Goal: Contribute content: Add original content to the website for others to see

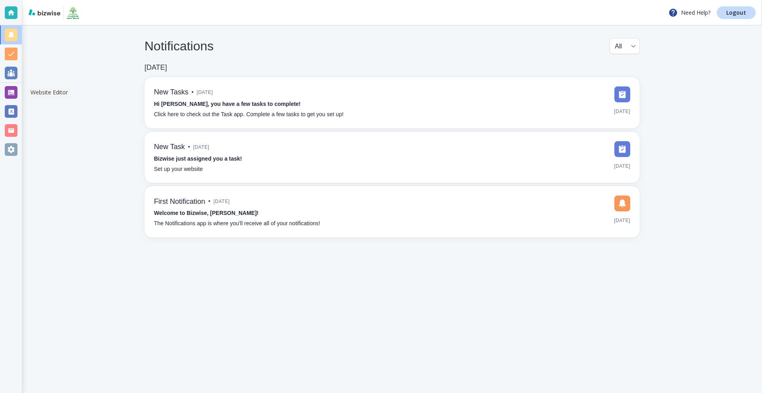
click at [13, 93] on div at bounding box center [11, 92] width 13 height 13
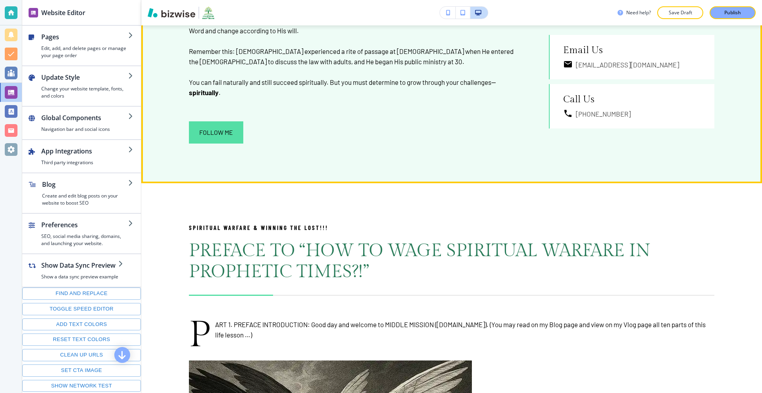
scroll to position [635, 0]
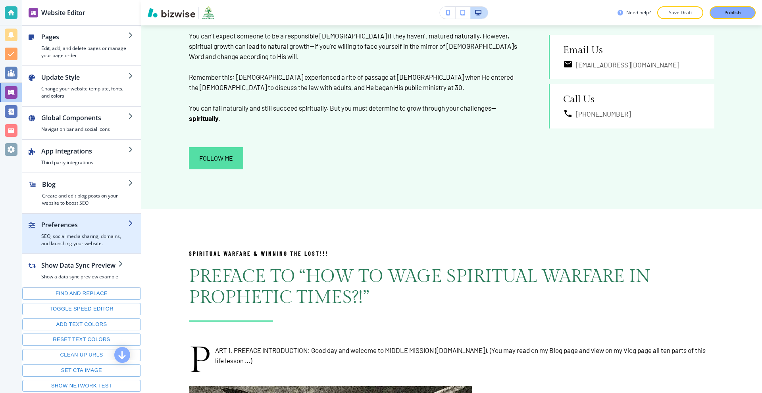
click at [89, 225] on h2 "Preferences" at bounding box center [84, 225] width 87 height 10
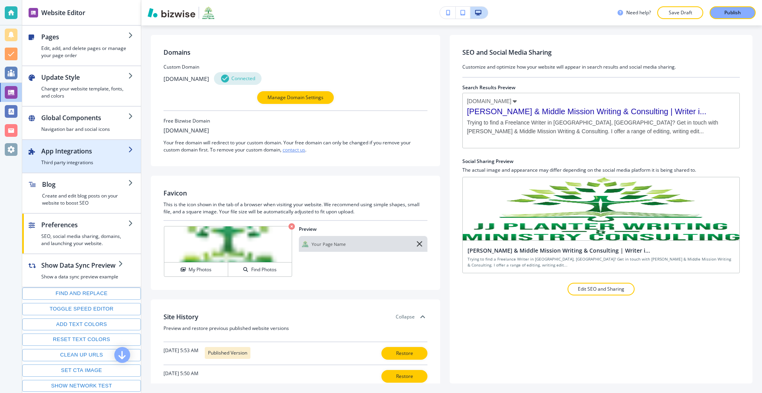
click at [82, 159] on h4 "Third party integrations" at bounding box center [84, 162] width 87 height 7
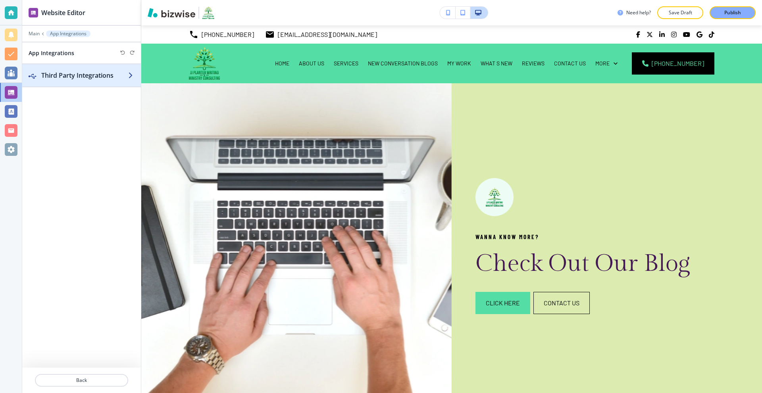
click at [102, 73] on h2 "Third Party Integrations" at bounding box center [84, 76] width 87 height 10
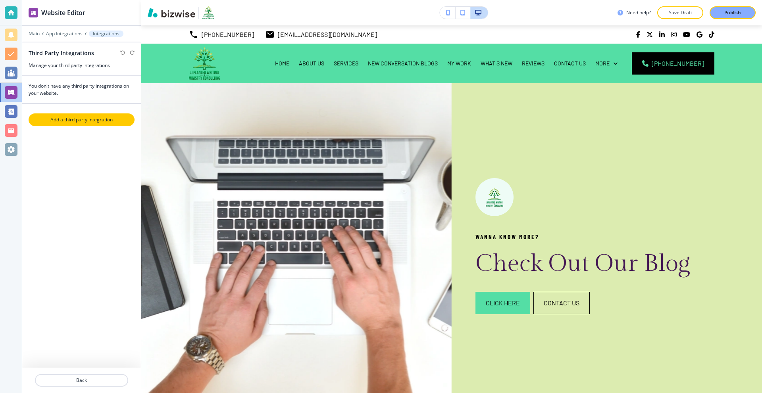
click at [97, 118] on p "Add a third party integration" at bounding box center [81, 119] width 104 height 7
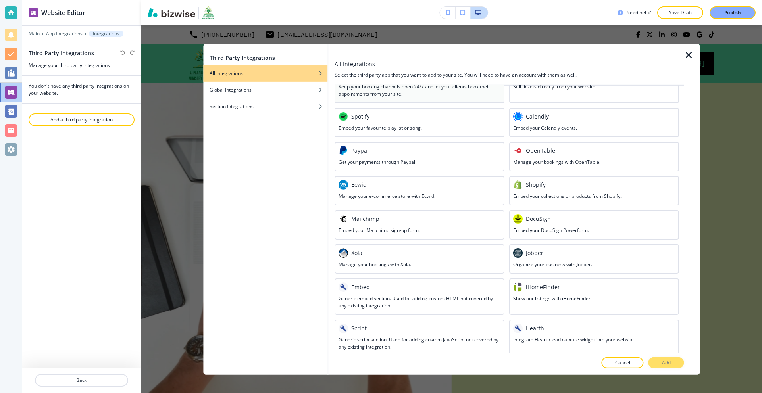
scroll to position [285, 0]
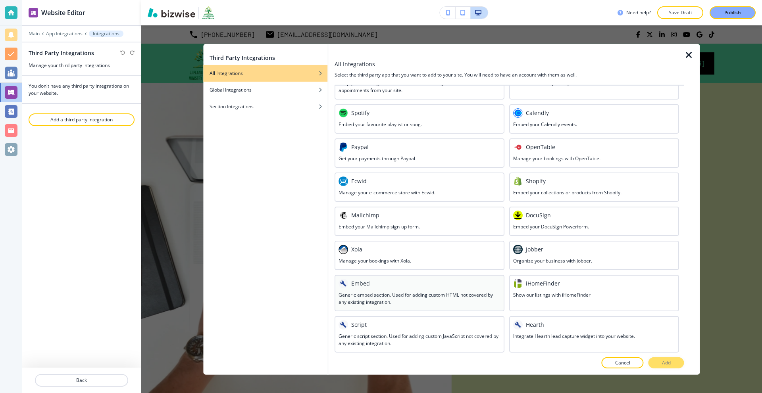
click at [388, 296] on h3 "Generic embed section. Used for adding custom HTML not covered by any existing …" at bounding box center [420, 298] width 162 height 14
click at [669, 366] on p "Add" at bounding box center [666, 363] width 9 height 7
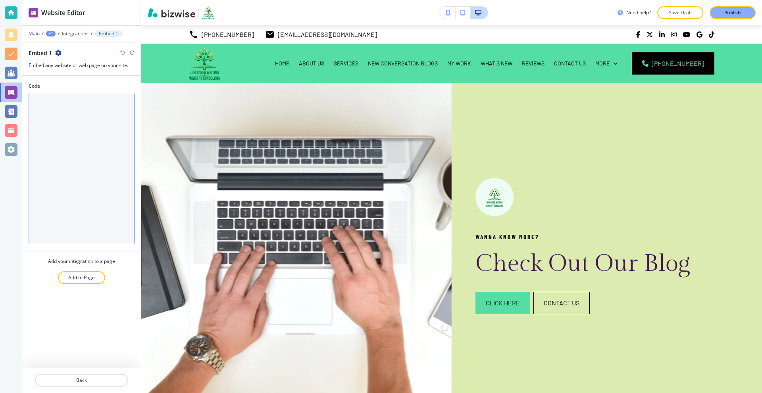
drag, startPoint x: 88, startPoint y: 155, endPoint x: 87, endPoint y: 148, distance: 7.6
click at [89, 154] on textarea "Code" at bounding box center [82, 169] width 106 height 152
paste textarea "<div style="display: flex; justify-content: center; align-items: center; margin…"
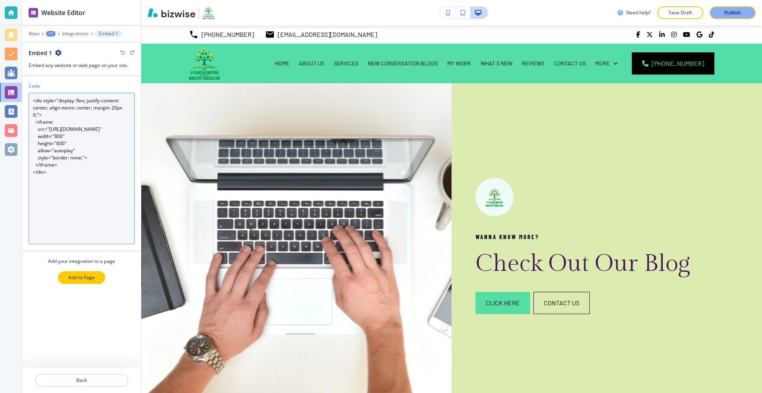
type textarea "<div style="display: flex; justify-content: center; align-items: center; margin…"
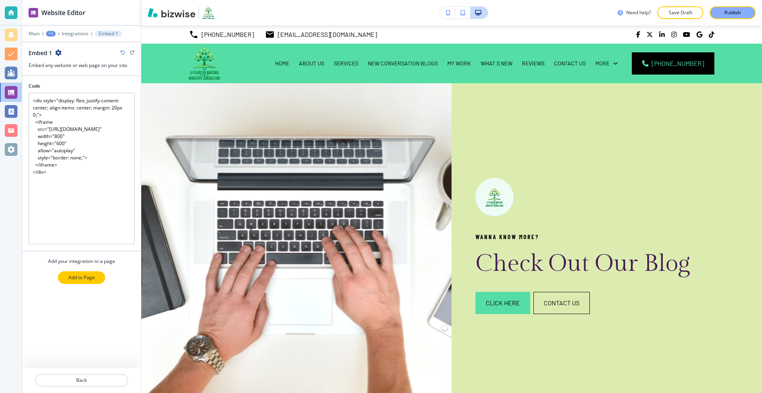
click at [75, 277] on p "Add to Page" at bounding box center [81, 277] width 27 height 7
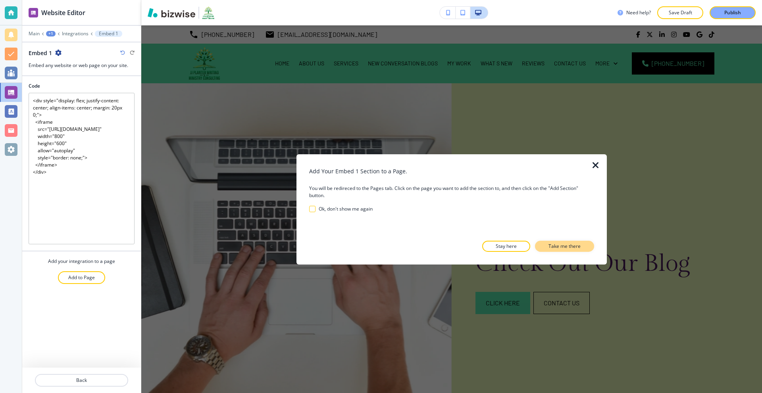
click at [556, 246] on p "Take me there" at bounding box center [565, 246] width 32 height 7
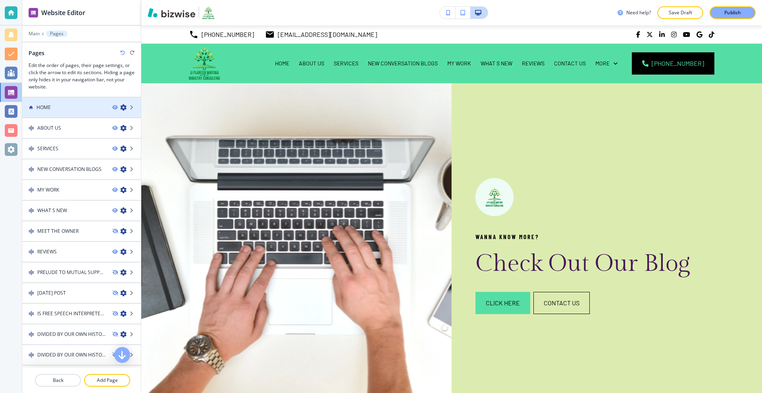
click at [43, 112] on div at bounding box center [81, 114] width 119 height 6
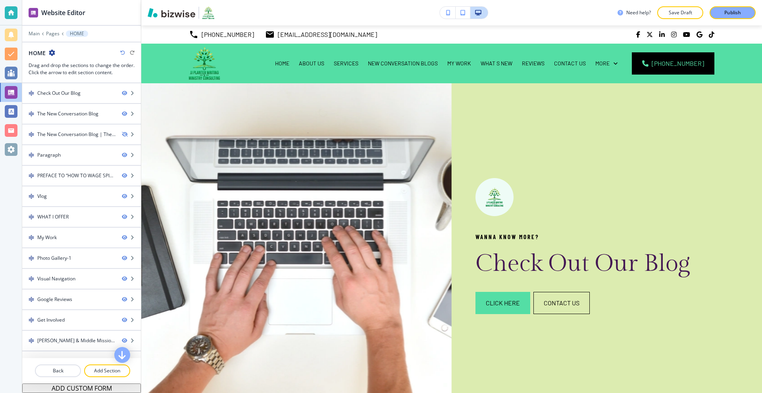
click at [107, 364] on div at bounding box center [81, 361] width 119 height 6
click at [107, 368] on p "Add Section" at bounding box center [107, 371] width 44 height 7
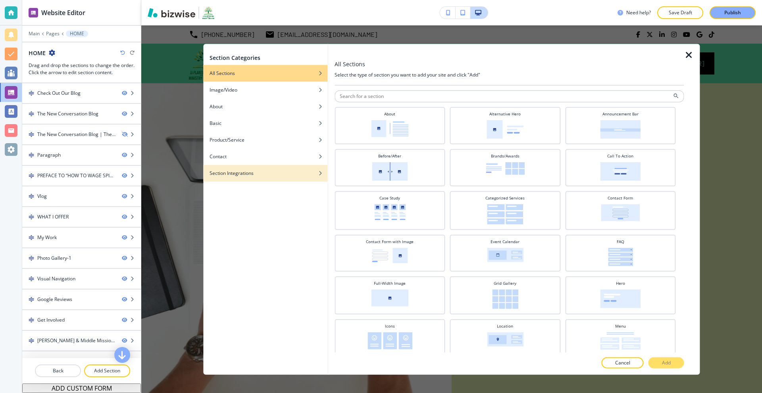
click at [251, 179] on div "button" at bounding box center [265, 179] width 124 height 5
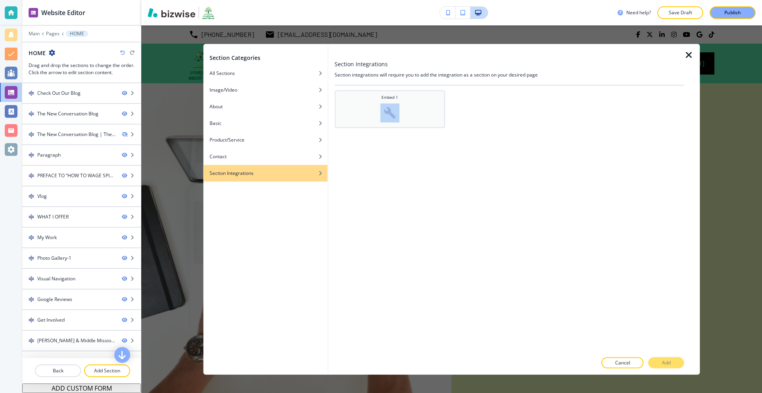
click at [426, 103] on div "Embed 1" at bounding box center [390, 108] width 103 height 28
click at [655, 366] on button "Add" at bounding box center [667, 363] width 36 height 11
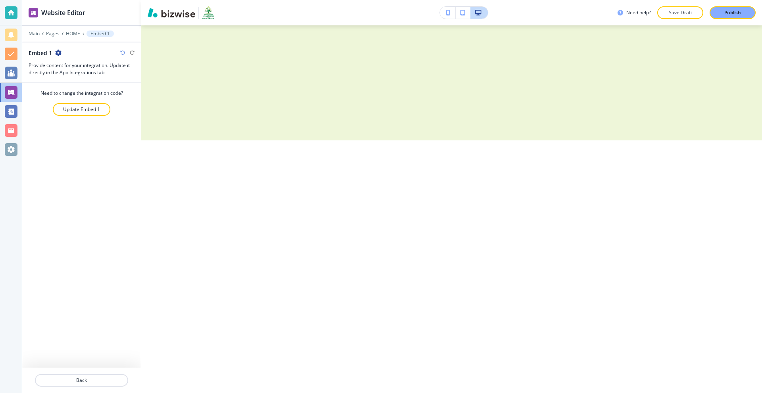
scroll to position [8190, 0]
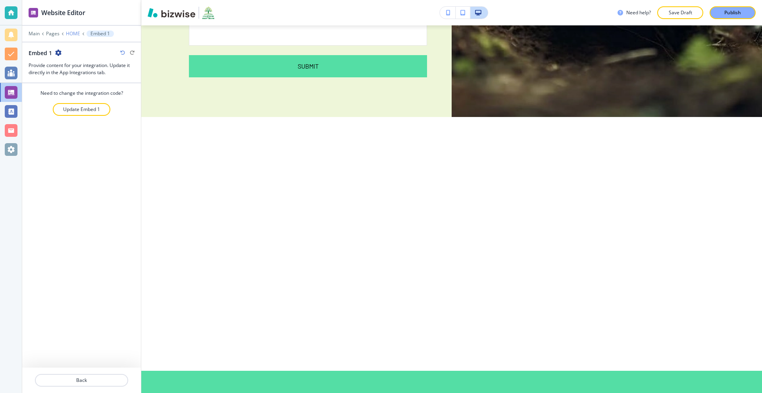
click at [67, 31] on p "HOME" at bounding box center [73, 34] width 14 height 6
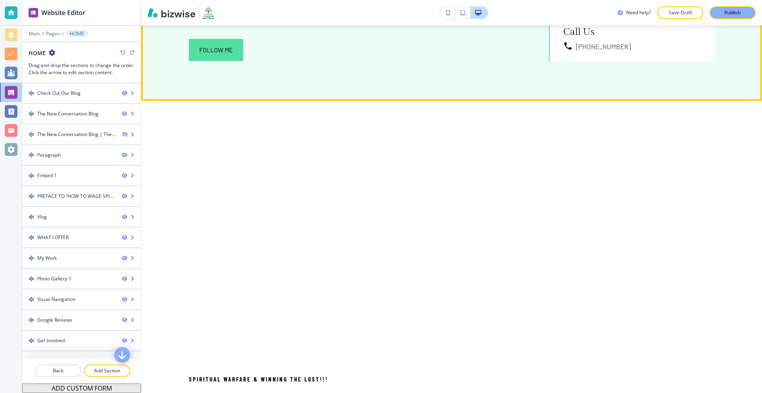
scroll to position [748, 0]
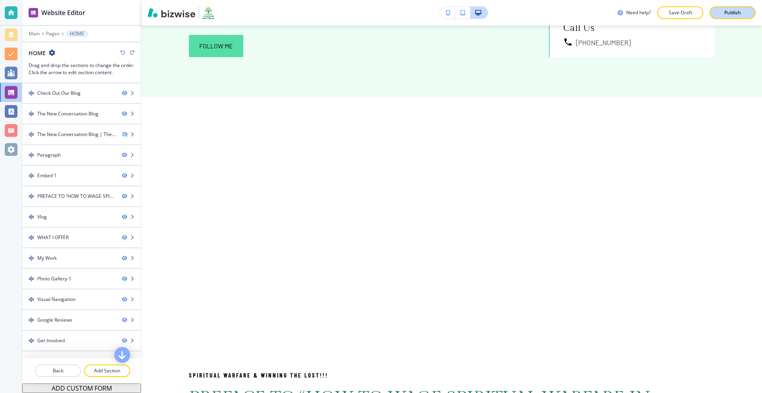
click at [731, 8] on button "Publish" at bounding box center [733, 12] width 46 height 13
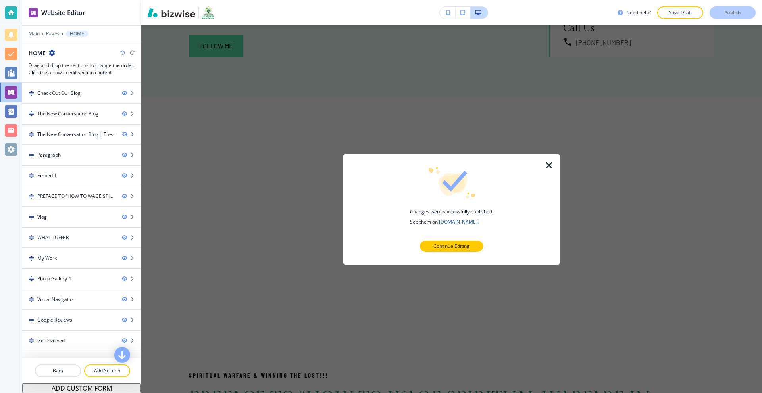
click at [547, 164] on icon "button" at bounding box center [550, 165] width 10 height 10
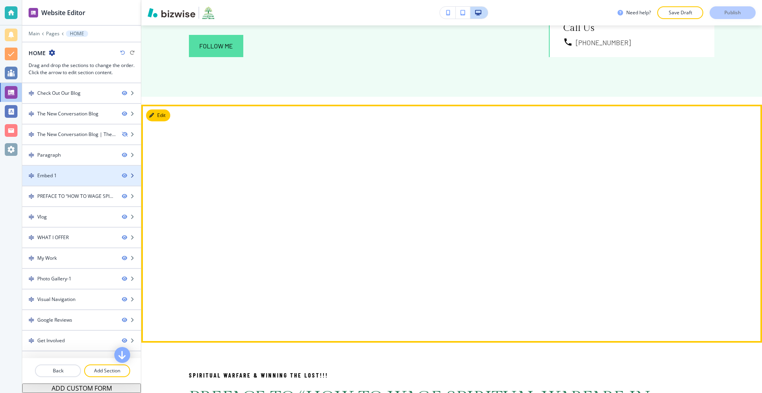
click at [73, 181] on div at bounding box center [81, 182] width 119 height 6
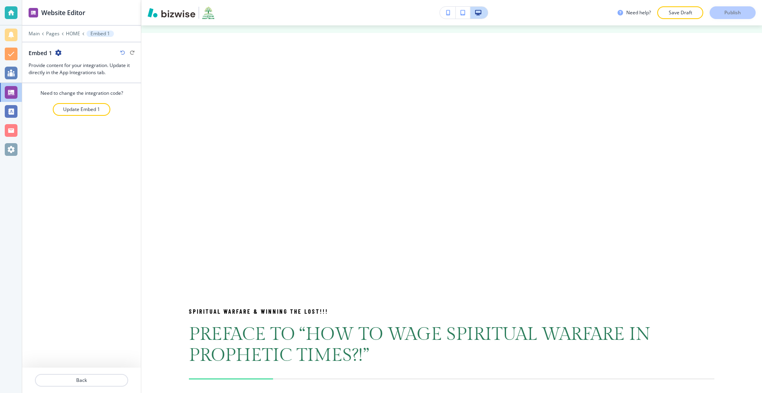
scroll to position [827, 0]
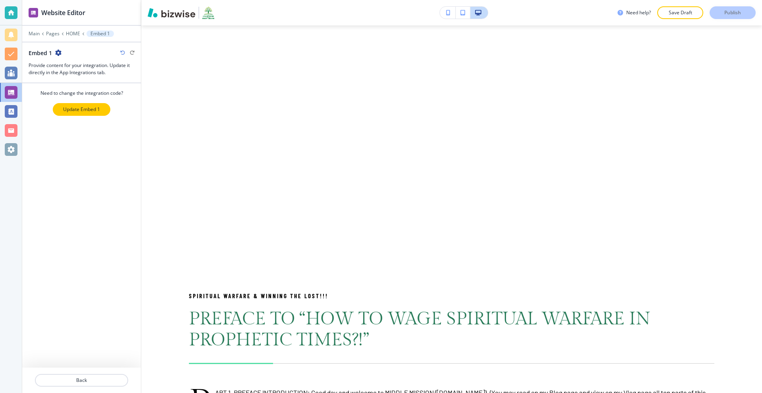
click at [81, 108] on p "Update Embed 1" at bounding box center [81, 109] width 37 height 7
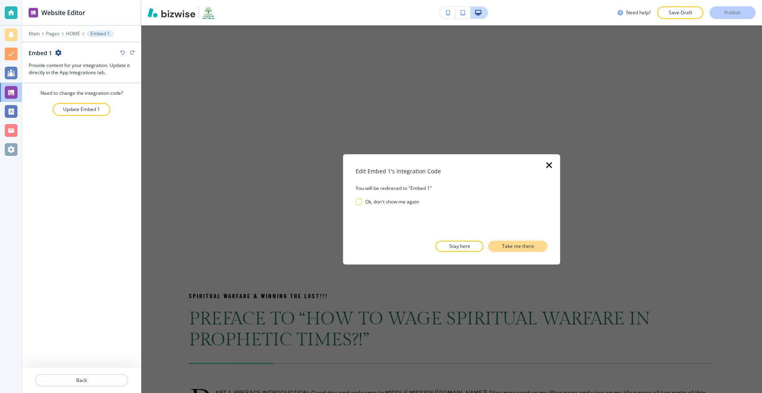
click at [523, 242] on button "Take me there" at bounding box center [518, 246] width 59 height 11
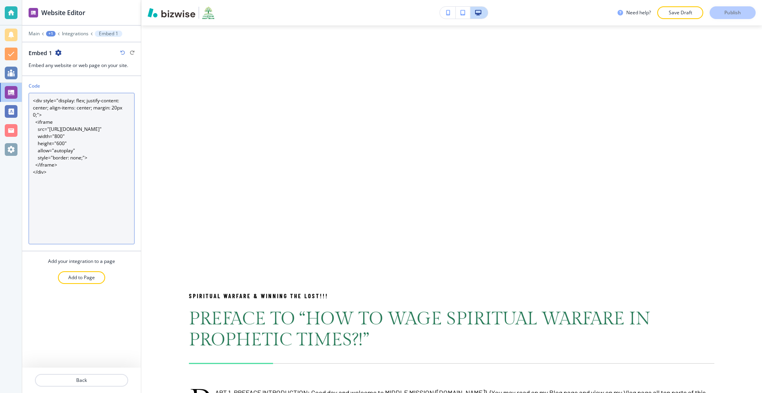
click at [56, 151] on textarea "<div style="display: flex; justify-content: center; align-items: center; margin…" at bounding box center [82, 169] width 106 height 152
click at [56, 152] on textarea "<div style="display: flex; justify-content: center; align-items: center; margin…" at bounding box center [82, 169] width 106 height 152
type textarea "<div style="display: flex; justify-content: center; align-items: center; margin…"
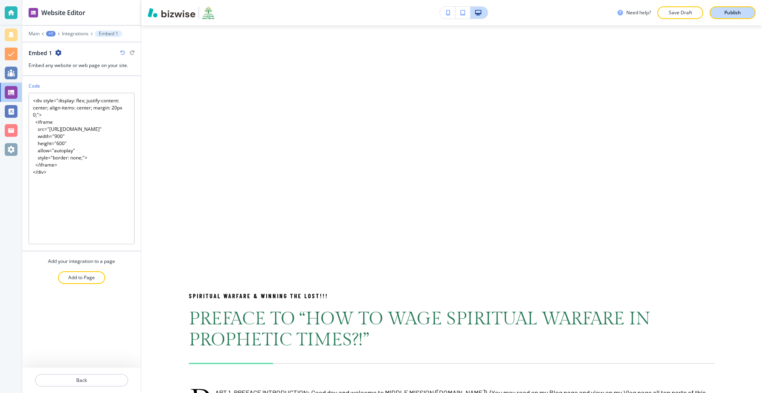
click at [721, 13] on div "Publish" at bounding box center [732, 12] width 25 height 7
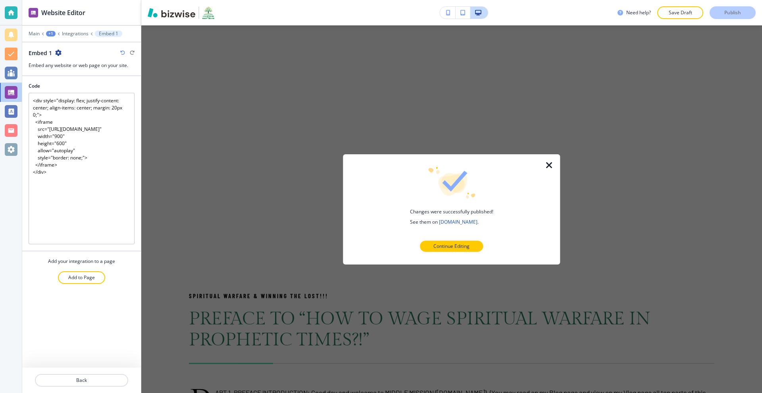
click at [545, 166] on icon "button" at bounding box center [550, 165] width 10 height 10
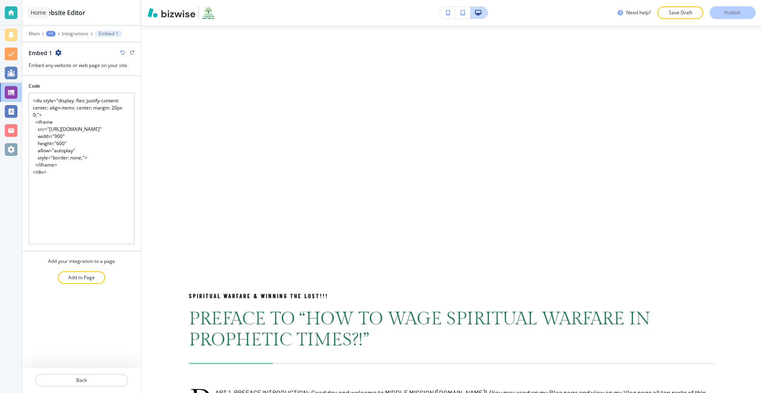
click at [13, 10] on div at bounding box center [11, 12] width 13 height 13
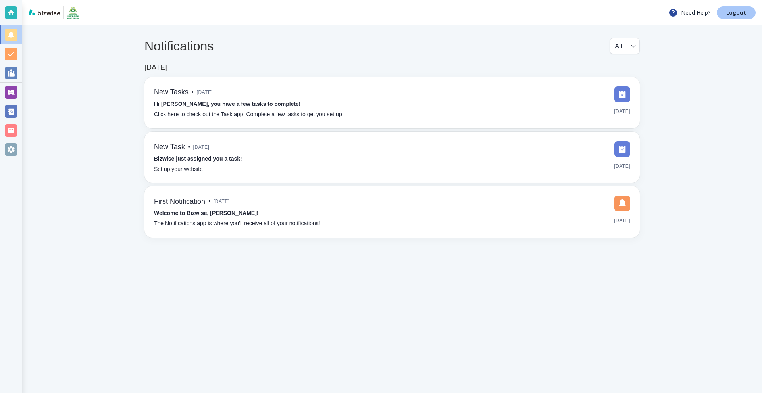
click at [734, 15] on p "Logout" at bounding box center [737, 13] width 20 height 6
